Goal: Information Seeking & Learning: Learn about a topic

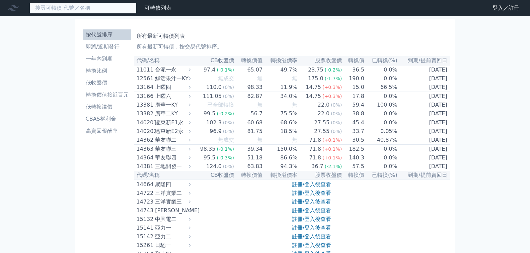
click at [79, 6] on input at bounding box center [82, 7] width 107 height 11
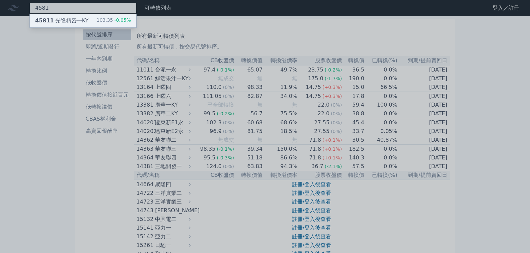
type input "4581"
click at [96, 21] on div "103.35 -0.05%" at bounding box center [113, 21] width 34 height 8
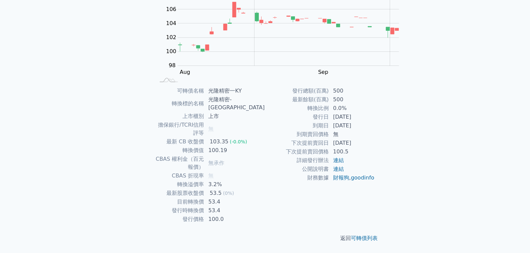
scroll to position [124, 0]
drag, startPoint x: 304, startPoint y: 178, endPoint x: 291, endPoint y: 151, distance: 30.4
click at [290, 152] on tbody "發行總額(百萬) 500 最新餘額(百萬) 500 轉換比例 0.0% 發行日 [DATE] 到期日 [DATE] 到期賣回價格 無 下次提前賣回日 [DAT…" at bounding box center [320, 135] width 110 height 96
click at [329, 104] on td "500" at bounding box center [352, 99] width 46 height 9
click at [265, 164] on tbody "發行總額(百萬) 500 最新餘額(百萬) 500 轉換比例 0.0% 發行日 [DATE] 到期日 [DATE] 到期賣回價格 無 下次提前賣回日 [DAT…" at bounding box center [320, 135] width 110 height 96
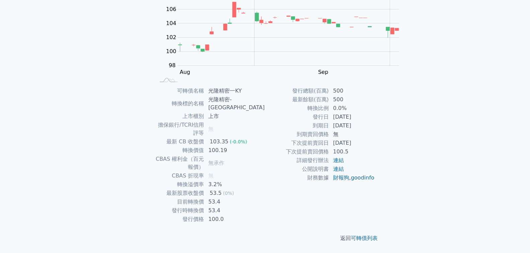
click at [329, 122] on td "[DATE]" at bounding box center [352, 117] width 46 height 9
drag, startPoint x: 299, startPoint y: 174, endPoint x: 250, endPoint y: 168, distance: 49.2
click at [265, 168] on tbody "發行總額(百萬) 500 最新餘額(百萬) 500 轉換比例 0.0% 發行日 [DATE] 到期日 [DATE] 到期賣回價格 無 下次提前賣回日 [DAT…" at bounding box center [320, 135] width 110 height 96
click at [265, 122] on td "發行日" at bounding box center [297, 117] width 64 height 9
drag, startPoint x: 238, startPoint y: 165, endPoint x: 304, endPoint y: 171, distance: 65.9
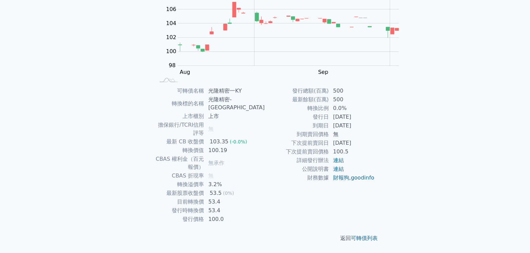
click at [301, 122] on tr "發行日 [DATE]" at bounding box center [320, 117] width 110 height 9
click at [329, 130] on td "[DATE]" at bounding box center [352, 126] width 46 height 9
click at [333, 172] on link "連結" at bounding box center [338, 169] width 11 height 6
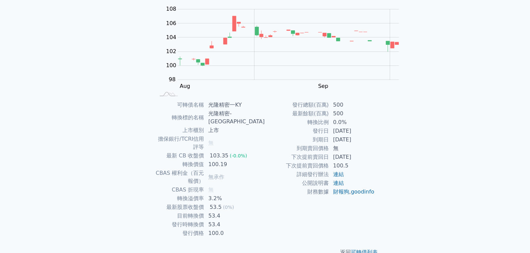
scroll to position [67, 0]
drag, startPoint x: 211, startPoint y: 150, endPoint x: 306, endPoint y: 158, distance: 95.7
click at [265, 158] on tbody "可轉債名稱 光隆精密一KY 轉換標的名稱 光隆精密-KY 上市櫃別 上市 擔保銀行/TCRI信用評等 無 最新 CB 收盤價 103.35 (-0.0%) 轉…" at bounding box center [210, 168] width 110 height 137
click at [265, 160] on td "100.19" at bounding box center [234, 164] width 61 height 9
drag, startPoint x: 307, startPoint y: 128, endPoint x: 225, endPoint y: 125, distance: 81.8
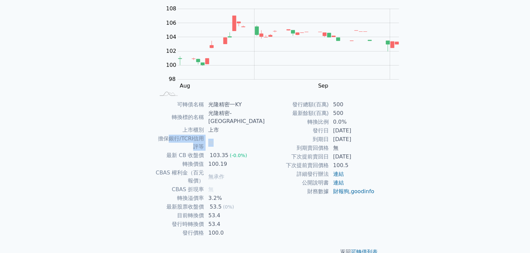
click at [225, 135] on tr "擔保銀行/TCRI信用評等 無" at bounding box center [210, 143] width 110 height 17
click at [205, 135] on td "擔保銀行/TCRI信用評等" at bounding box center [179, 143] width 49 height 17
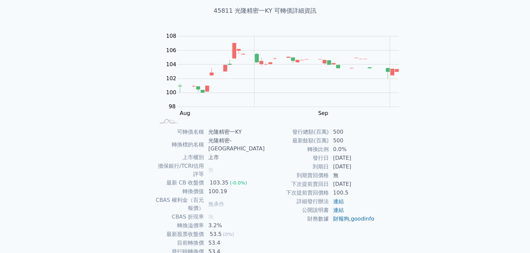
scroll to position [0, 0]
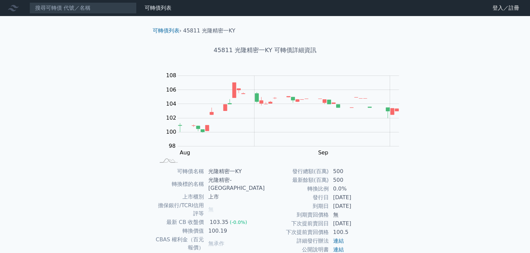
click at [411, 182] on div "可轉債列表 財務數據 可轉債列表 財務數據 登入／註冊 登入／註冊 可轉債列表 › 45811 光隆精密一KY 45811 光隆精密一KY 可轉債詳細資訊 Z…" at bounding box center [265, 167] width 530 height 334
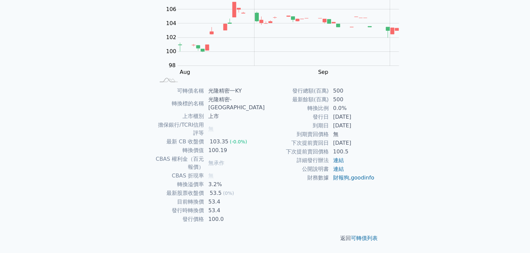
scroll to position [100, 0]
click at [411, 166] on div "可轉債列表 財務數據 可轉債列表 財務數據 登入／註冊 登入／註冊 可轉債列表 › 45811 光隆精密一KY 45811 光隆精密一KY 可轉債詳細資訊 Z…" at bounding box center [265, 86] width 530 height 334
drag, startPoint x: 406, startPoint y: 169, endPoint x: 406, endPoint y: 195, distance: 26.5
click at [406, 195] on div "可轉債列表 財務數據 可轉債列表 財務數據 登入／註冊 登入／註冊 可轉債列表 › 45811 光隆精密一KY 45811 光隆精密一KY 可轉債詳細資訊 Z…" at bounding box center [265, 86] width 530 height 334
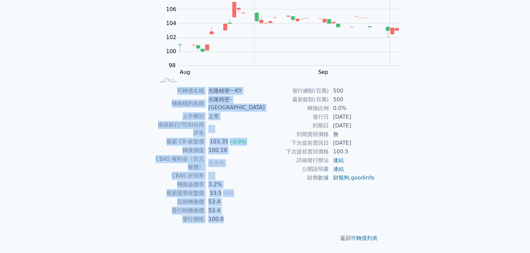
drag, startPoint x: 401, startPoint y: 202, endPoint x: 404, endPoint y: 155, distance: 46.9
click at [404, 155] on div "可轉債列表 財務數據 可轉債列表 財務數據 登入／註冊 登入／註冊 可轉債列表 › 45811 光隆精密一KY 45811 光隆精密一KY 可轉債詳細資訊 Z…" at bounding box center [265, 86] width 530 height 334
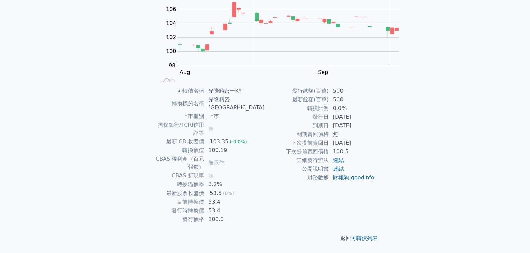
click at [404, 155] on div "可轉債列表 財務數據 可轉債列表 財務數據 登入／註冊 登入／註冊 可轉債列表 › 45811 光隆精密一KY 45811 光隆精密一KY 可轉債詳細資訊 Z…" at bounding box center [265, 86] width 530 height 334
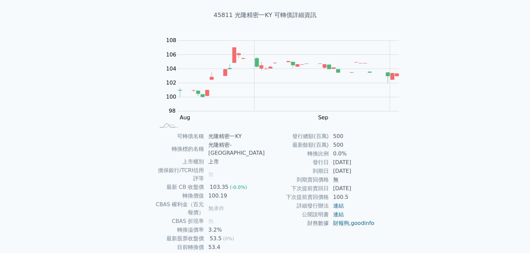
scroll to position [33, 0]
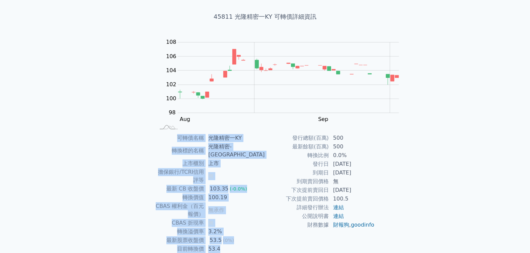
drag, startPoint x: 341, startPoint y: 208, endPoint x: 305, endPoint y: 130, distance: 85.6
click at [305, 128] on div "可轉債列表 › 45811 光隆精密一KY 45811 光隆精密一KY 可轉債詳細資訊 Zoom Out 100 94 96 98 100 102 104 1…" at bounding box center [265, 142] width 236 height 318
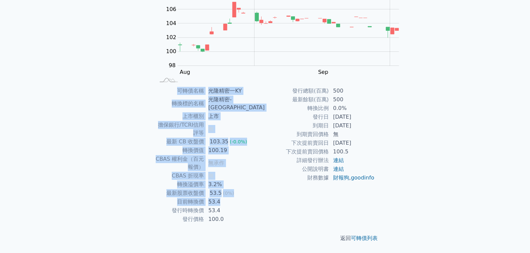
scroll to position [124, 0]
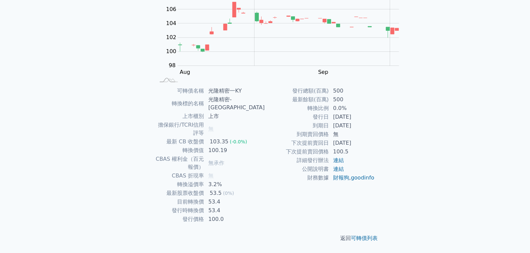
click at [329, 122] on td "[DATE]" at bounding box center [352, 117] width 46 height 9
drag, startPoint x: 319, startPoint y: 187, endPoint x: 309, endPoint y: 142, distance: 46.4
click at [310, 145] on tbody "發行總額(百萬) 500 最新餘額(百萬) 500 轉換比例 0.0% 發行日 [DATE] 到期日 [DATE] 到期賣回價格 無 下次提前賣回日 [DAT…" at bounding box center [320, 135] width 110 height 96
click at [265, 215] on td "100.0" at bounding box center [234, 219] width 61 height 9
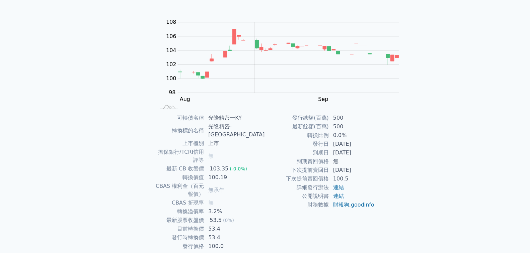
scroll to position [0, 0]
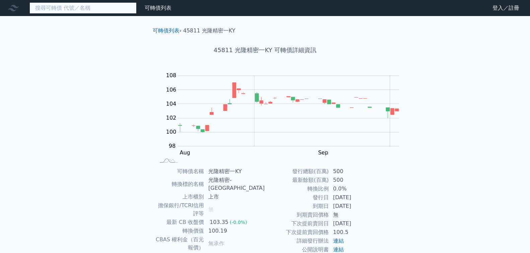
click at [84, 8] on input at bounding box center [82, 7] width 107 height 11
type input "9"
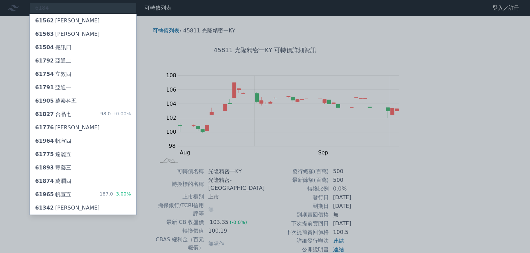
click at [67, 8] on div at bounding box center [265, 126] width 530 height 253
drag, startPoint x: 70, startPoint y: 8, endPoint x: 0, endPoint y: -7, distance: 71.8
click at [0, 0] on html "6184 61562 [PERSON_NAME] 61563 [PERSON_NAME] 61504 撼訊四 61792 亞通二 61754 立敦四 6179…" at bounding box center [265, 167] width 530 height 334
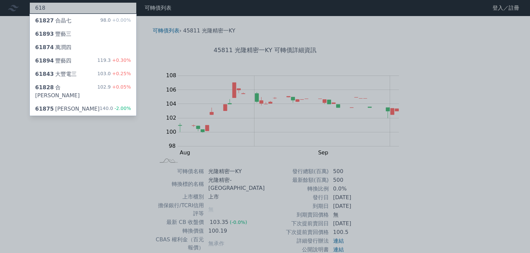
type input "6184"
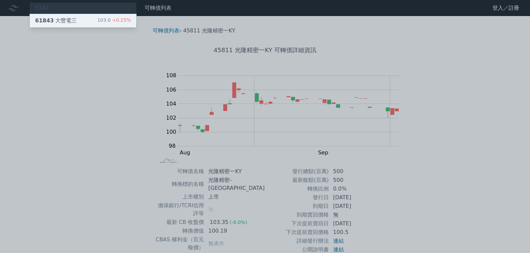
click at [44, 17] on div "61843 大豐電三" at bounding box center [56, 21] width 42 height 8
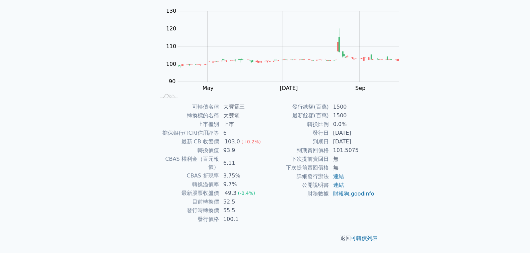
scroll to position [124, 0]
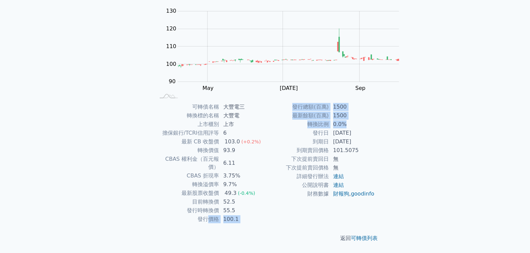
drag, startPoint x: 256, startPoint y: 140, endPoint x: 325, endPoint y: 158, distance: 71.5
click at [325, 158] on div "可轉債名稱 大豐電三 轉換標的名稱 大豐電 上市櫃別 上市 擔保銀行/TCRI信用評等 6 最新 CB 收盤價 103.0 (+0.2%) 轉換價值 93.9…" at bounding box center [265, 163] width 236 height 121
click at [329, 129] on td "0.0%" at bounding box center [352, 124] width 46 height 9
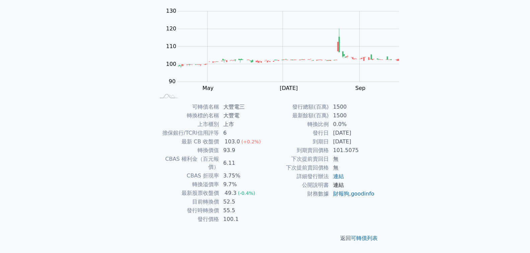
click at [333, 189] on link "連結" at bounding box center [338, 185] width 11 height 6
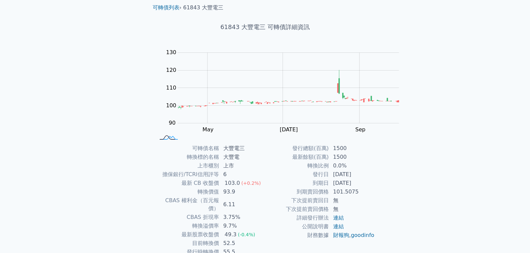
click at [158, 136] on rect at bounding box center [169, 138] width 22 height 7
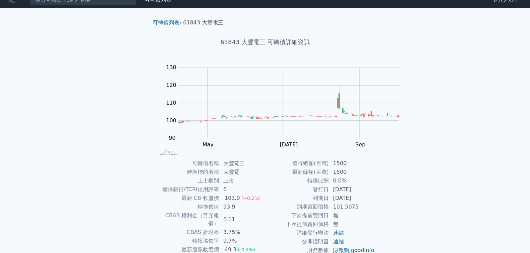
scroll to position [0, 0]
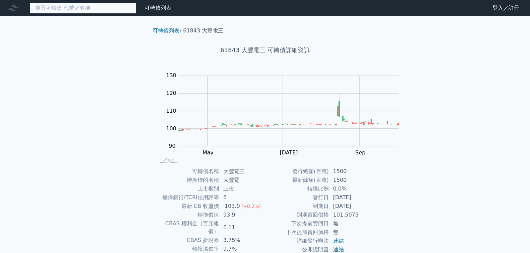
click at [71, 7] on input at bounding box center [82, 7] width 107 height 11
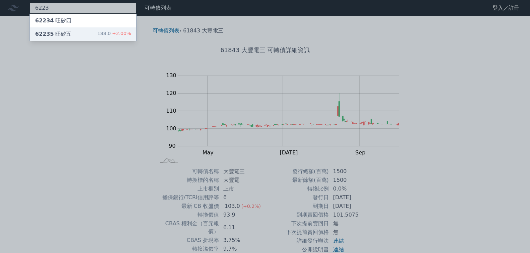
type input "6223"
click at [84, 28] on div "62235 旺矽五 188.0 +2.00%" at bounding box center [83, 33] width 106 height 13
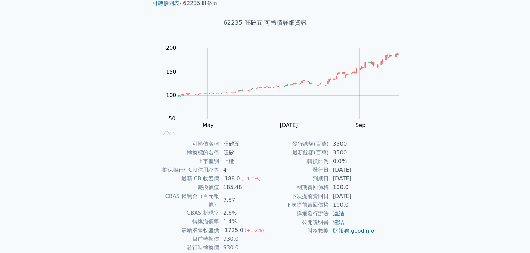
scroll to position [67, 0]
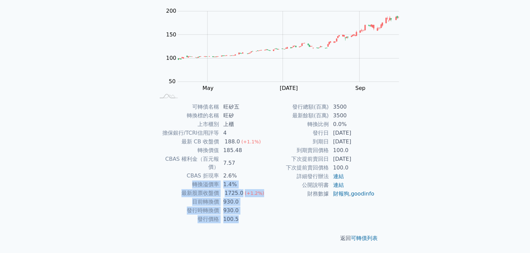
drag, startPoint x: 301, startPoint y: 192, endPoint x: 294, endPoint y: 143, distance: 49.8
click at [265, 151] on tbody "可轉債名稱 旺矽五 轉換標的名稱 旺矽 上市櫃別 上櫃 擔保銀行/TCRI信用評等 4 最新 CB 收盤價 188.0 (+1.1%) 轉換價值 185.48…" at bounding box center [210, 163] width 110 height 121
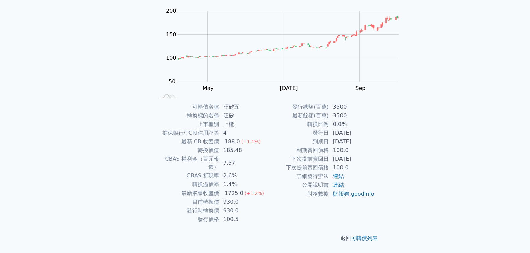
click at [265, 146] on td "185.48" at bounding box center [242, 150] width 46 height 9
drag, startPoint x: 232, startPoint y: 193, endPoint x: 295, endPoint y: 194, distance: 62.9
click at [265, 215] on tr "發行價格 100.5" at bounding box center [210, 219] width 110 height 9
drag, startPoint x: 285, startPoint y: 216, endPoint x: 234, endPoint y: 215, distance: 50.2
click at [265, 129] on tr "轉換比例 0.0%" at bounding box center [320, 124] width 110 height 9
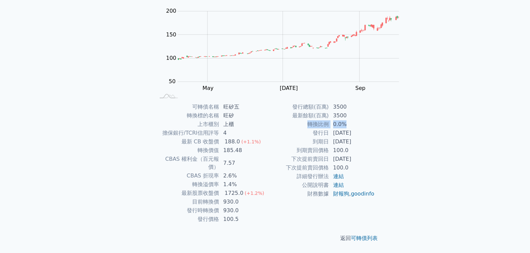
scroll to position [124, 0]
